Goal: Transaction & Acquisition: Book appointment/travel/reservation

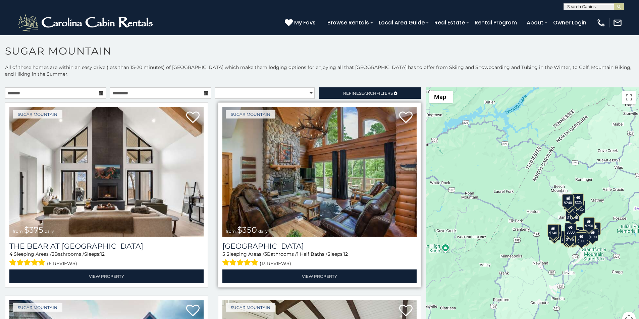
scroll to position [42, 0]
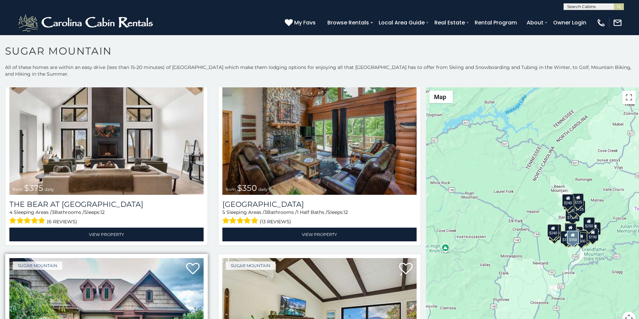
click at [21, 318] on img at bounding box center [106, 323] width 194 height 130
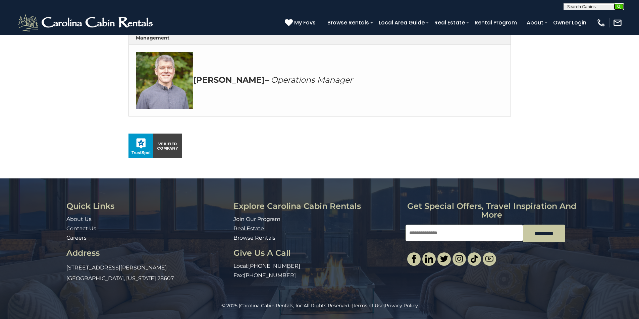
click at [618, 5] on img "submit" at bounding box center [618, 6] width 5 height 5
